Goal: Task Accomplishment & Management: Manage account settings

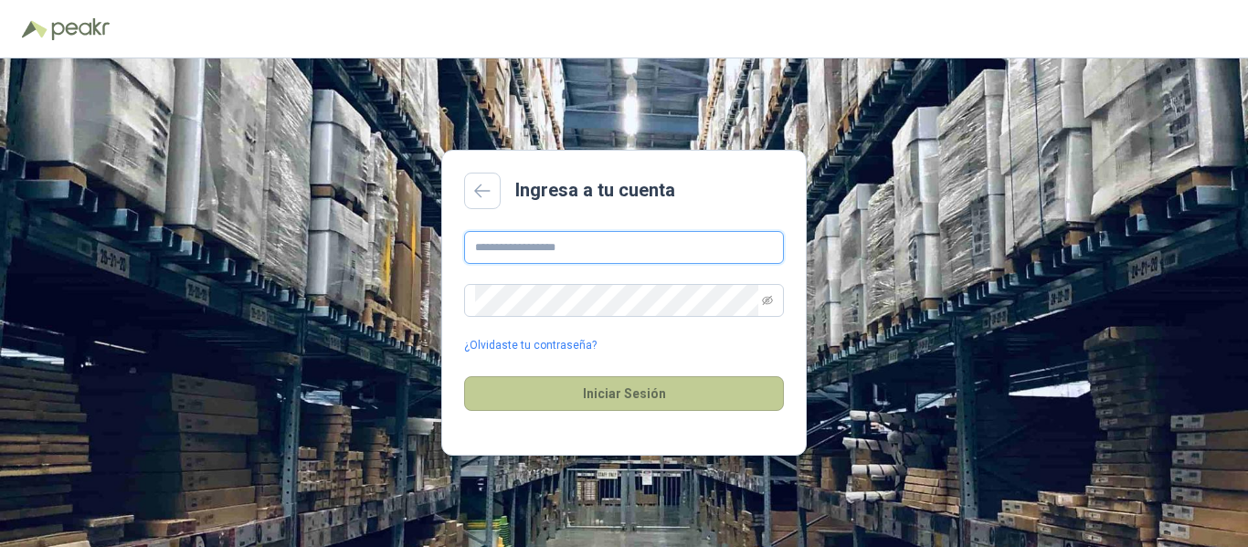
type input "**********"
click at [616, 389] on button "Iniciar Sesión" at bounding box center [624, 393] width 320 height 35
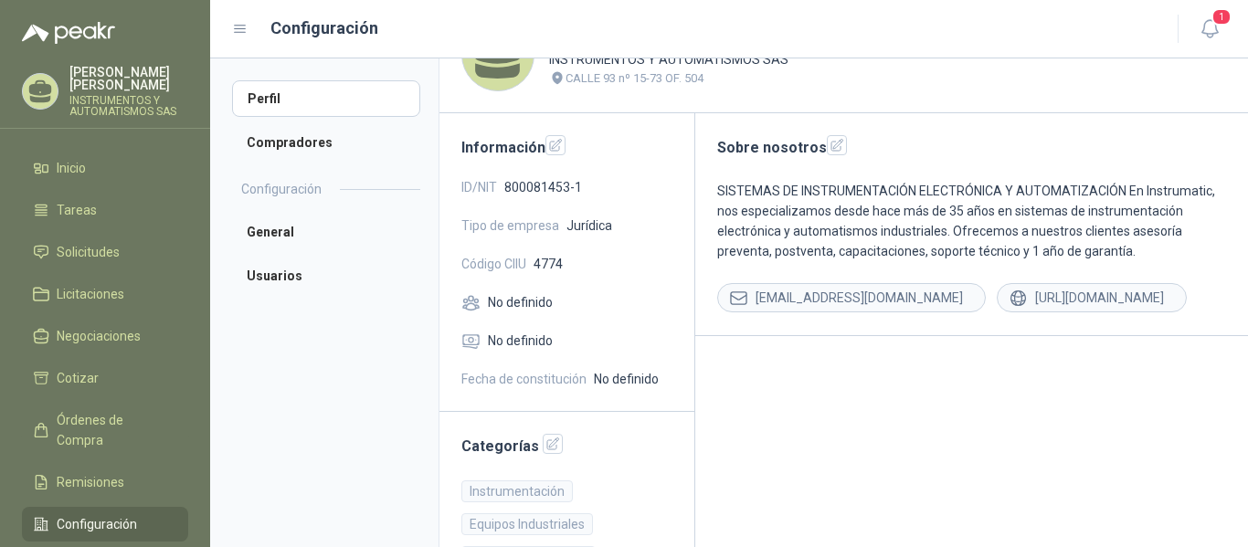
scroll to position [91, 0]
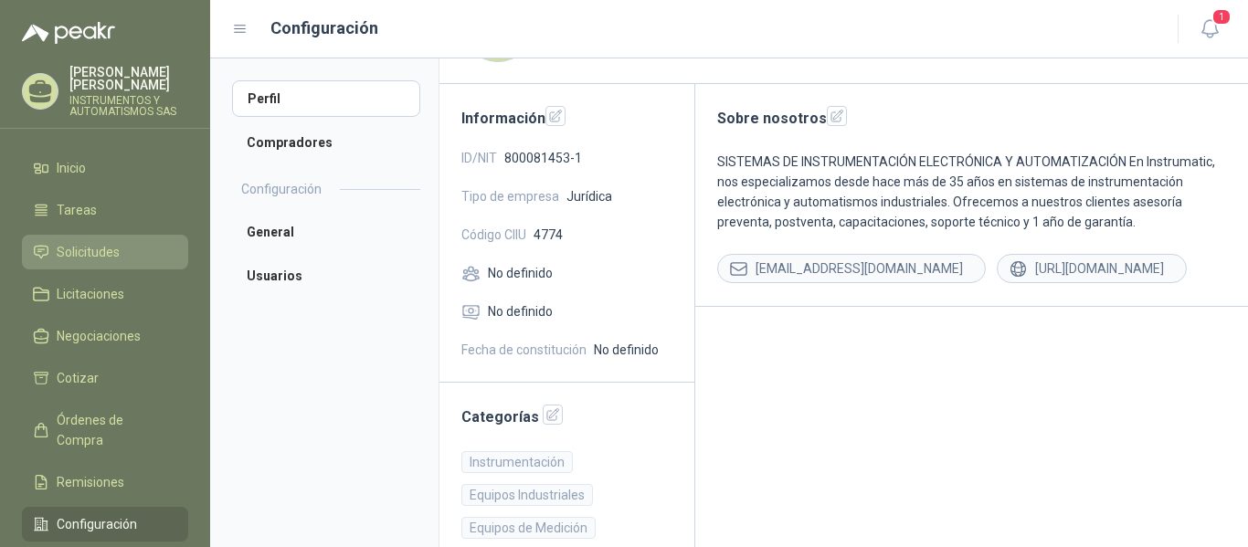
click at [112, 253] on span "Solicitudes" at bounding box center [88, 252] width 63 height 20
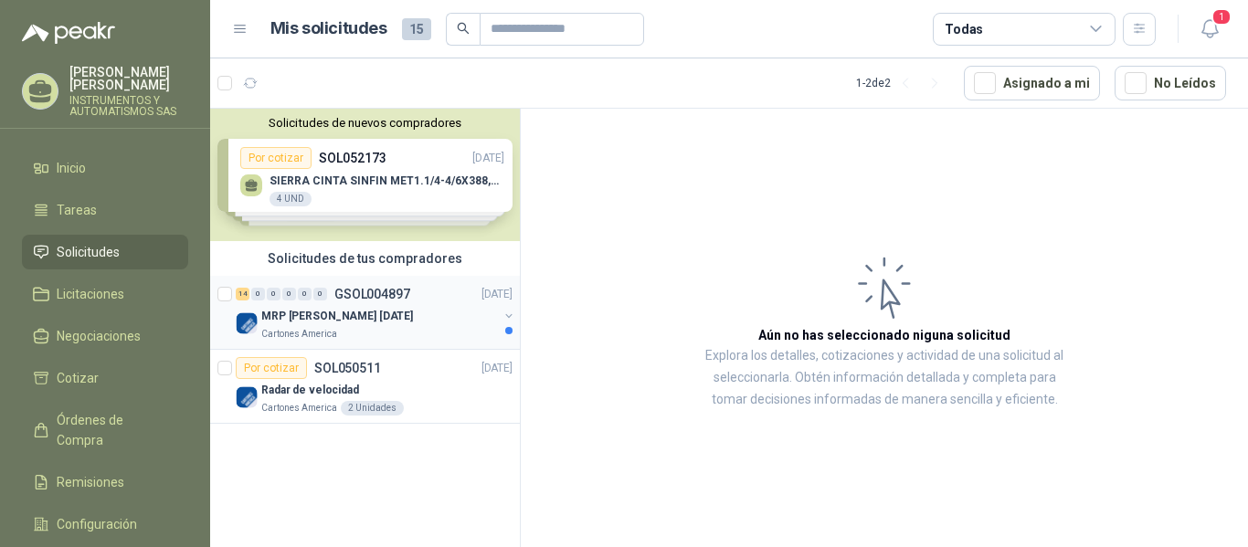
click at [307, 314] on p "MRP [PERSON_NAME] [DATE]" at bounding box center [337, 316] width 152 height 17
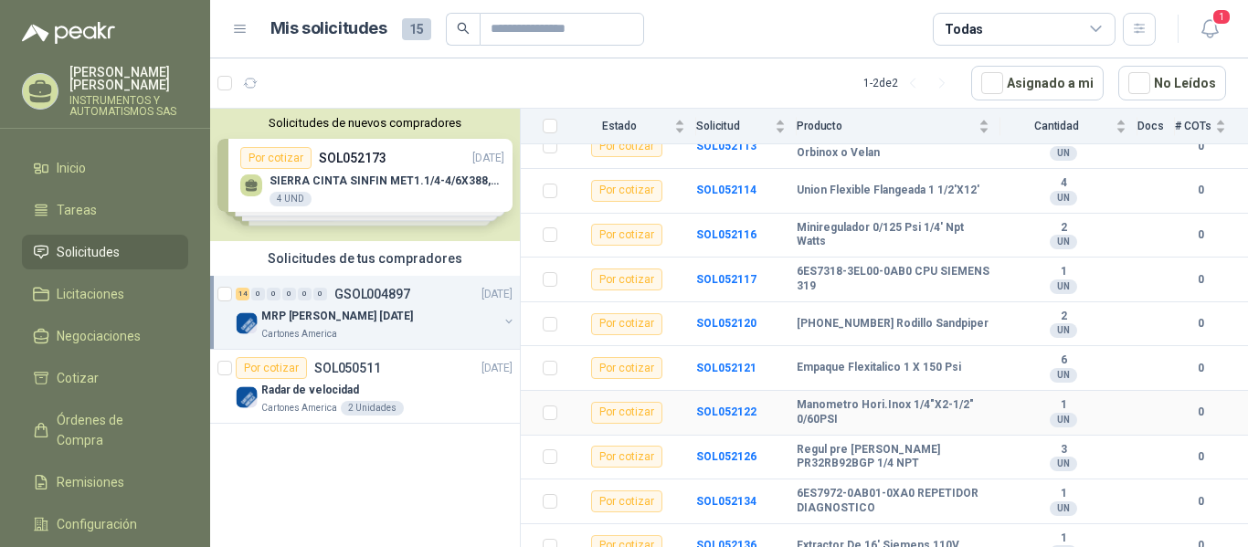
scroll to position [421, 0]
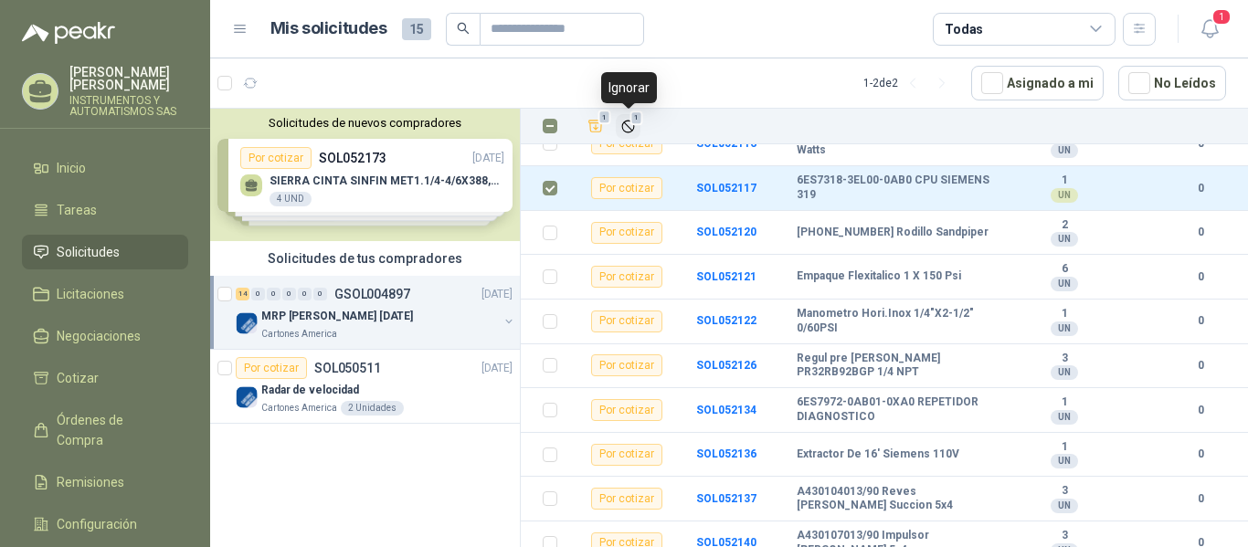
click at [624, 127] on icon "Ignorar" at bounding box center [628, 127] width 16 height 16
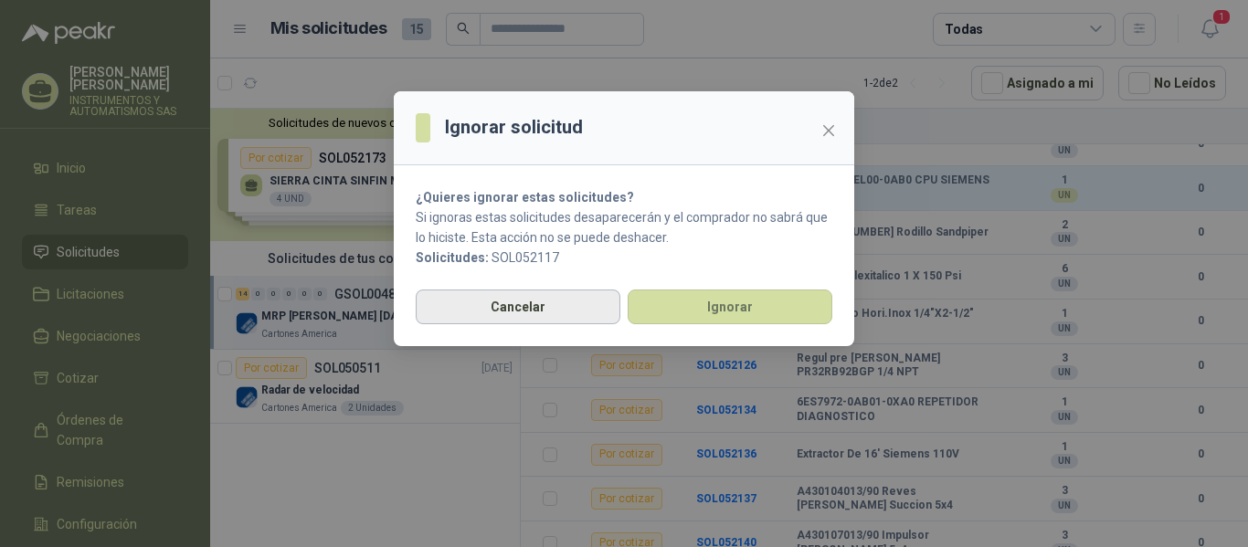
click at [554, 301] on button "Cancelar" at bounding box center [518, 307] width 205 height 35
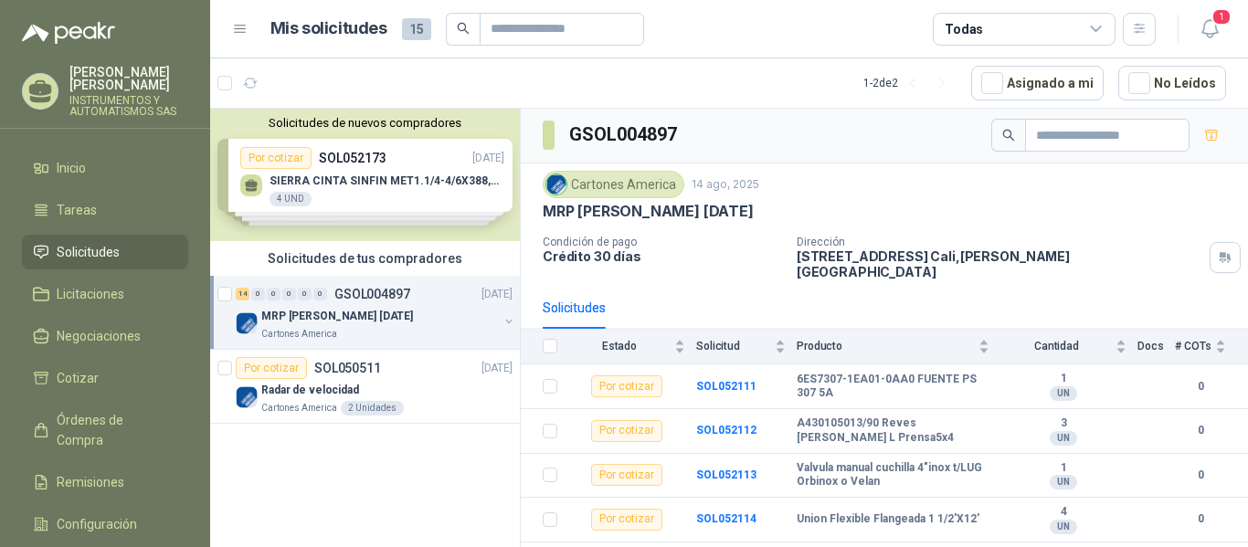
scroll to position [0, 0]
click at [140, 410] on span "Órdenes de Compra" at bounding box center [114, 430] width 114 height 40
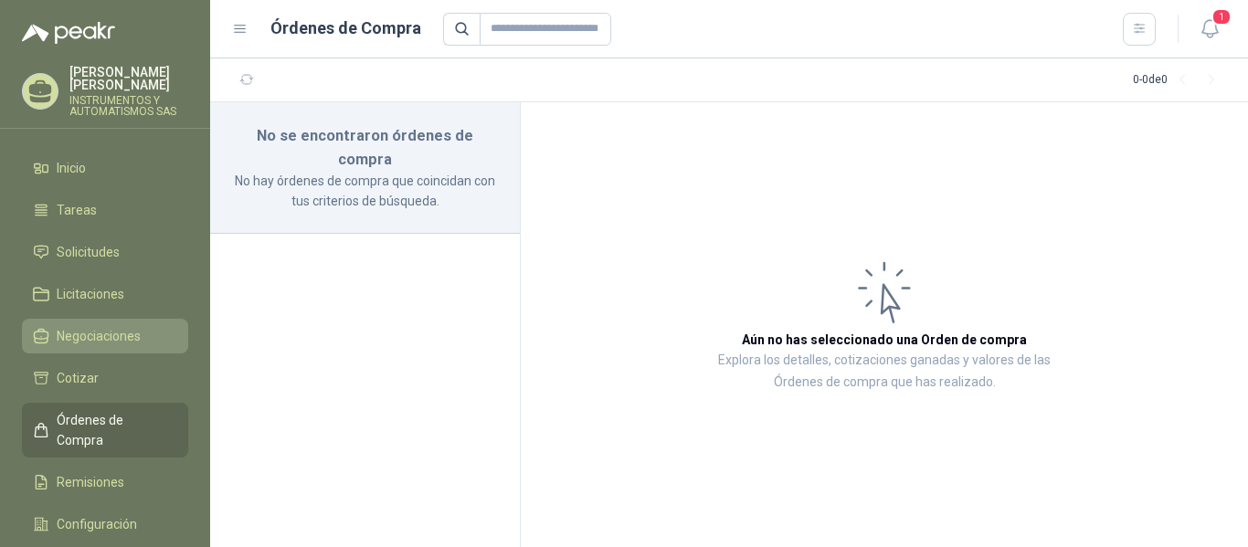
click at [131, 337] on span "Negociaciones" at bounding box center [99, 336] width 84 height 20
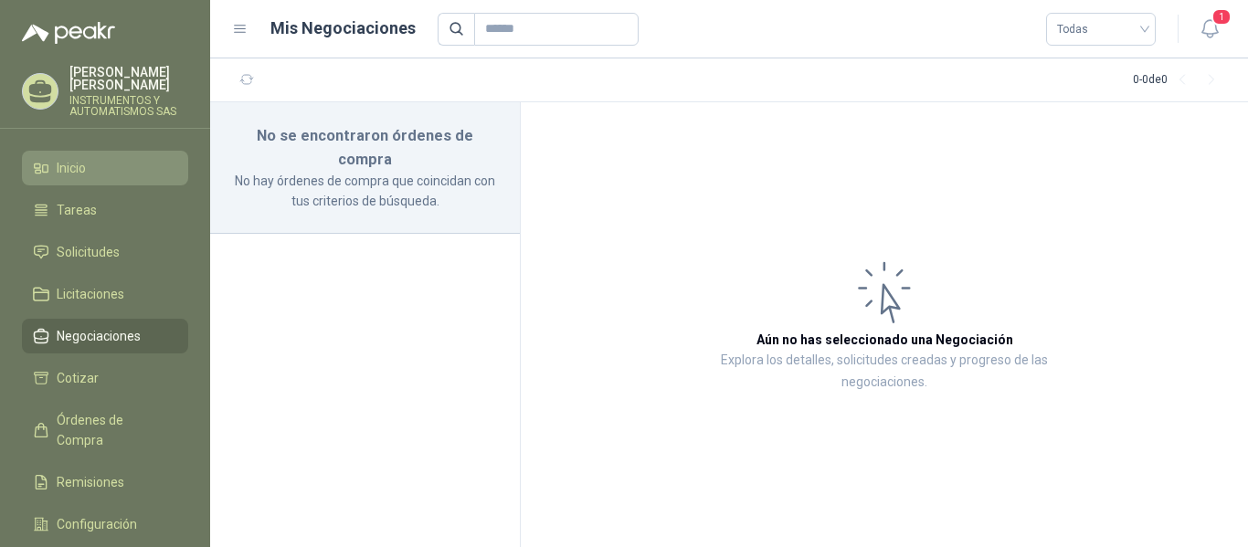
click at [79, 166] on span "Inicio" at bounding box center [71, 168] width 29 height 20
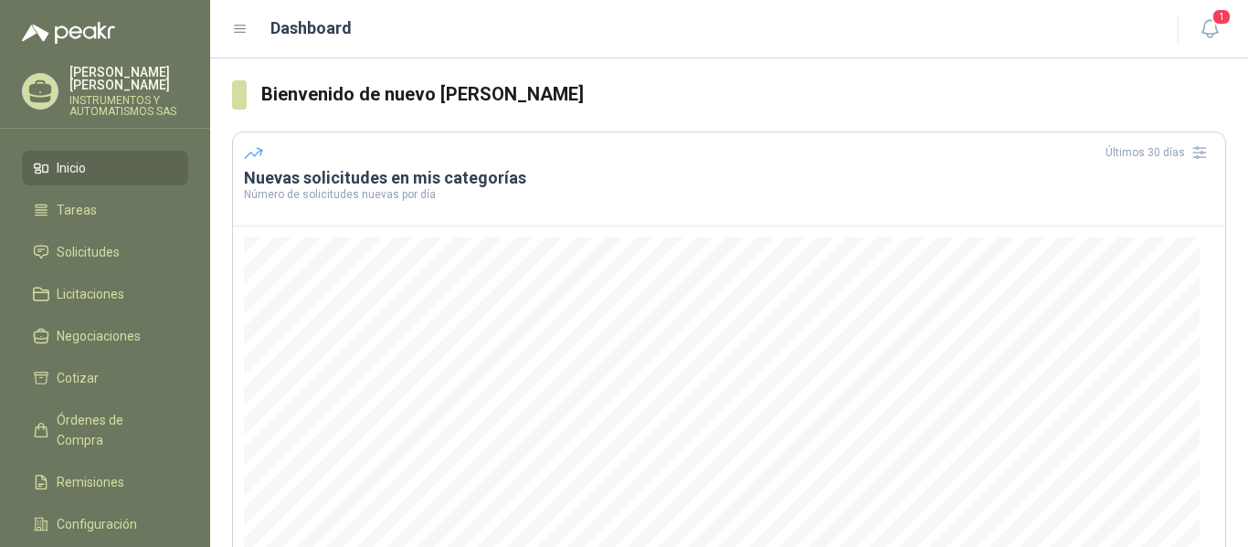
scroll to position [276, 0]
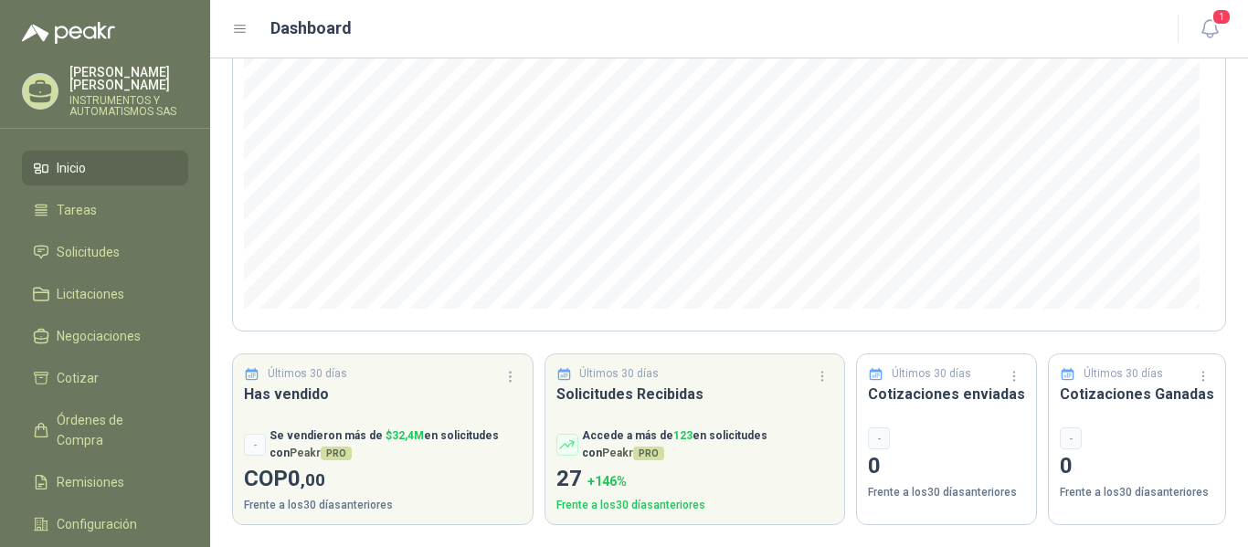
click at [74, 84] on p "[PERSON_NAME]" at bounding box center [128, 79] width 119 height 26
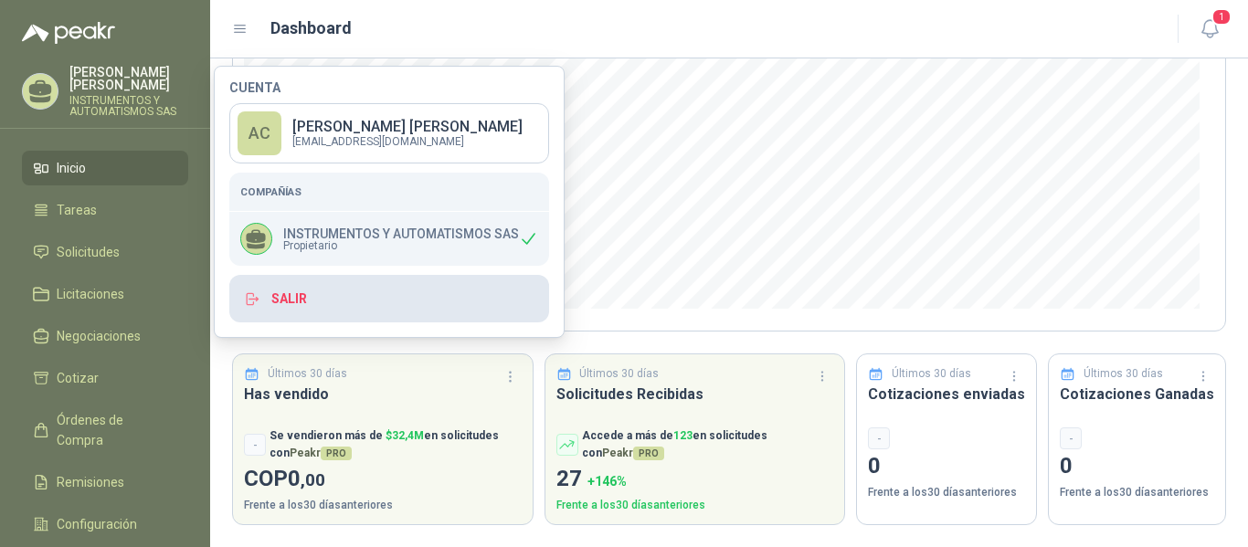
click at [276, 298] on button "Salir" at bounding box center [389, 299] width 320 height 48
